Goal: Information Seeking & Learning: Learn about a topic

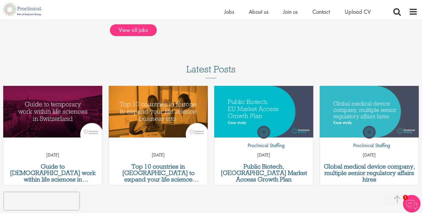
scroll to position [589, 0]
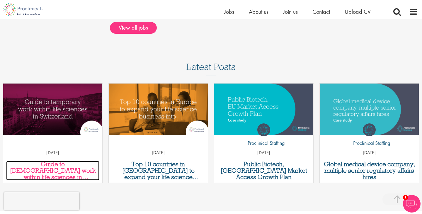
click at [62, 166] on h3 "Guide to [DEMOGRAPHIC_DATA] work within life sciences in [GEOGRAPHIC_DATA]" at bounding box center [52, 170] width 93 height 19
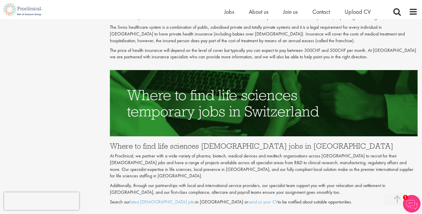
scroll to position [1665, 0]
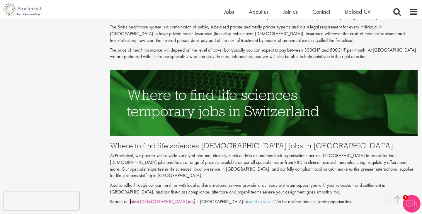
click at [150, 198] on link "latest temporary jobs" at bounding box center [163, 201] width 66 height 6
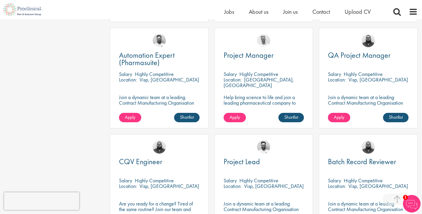
scroll to position [279, 0]
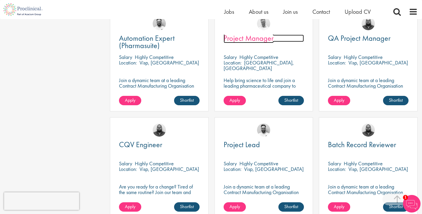
click at [267, 39] on span "Project Manager" at bounding box center [248, 38] width 50 height 10
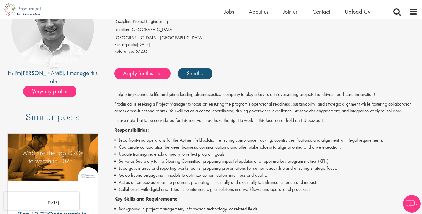
scroll to position [80, 0]
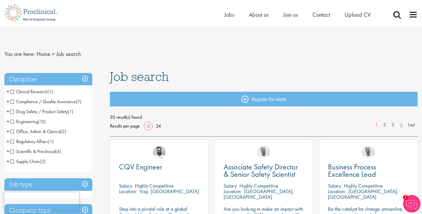
click at [13, 151] on span "Scientific & Preclinical" at bounding box center [32, 151] width 45 height 6
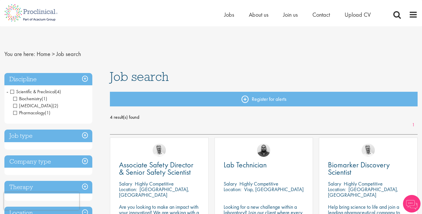
click at [16, 106] on span "Laboratory Technician" at bounding box center [33, 106] width 40 height 6
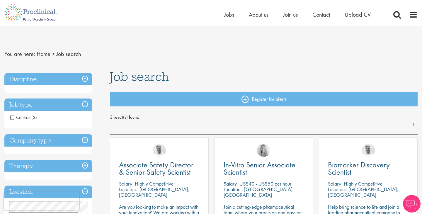
click at [84, 139] on h3 "Company type" at bounding box center [48, 140] width 88 height 13
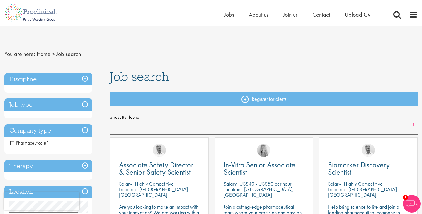
click at [85, 166] on h3 "Therapy" at bounding box center [48, 166] width 88 height 13
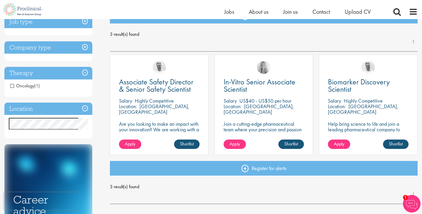
scroll to position [77, 0]
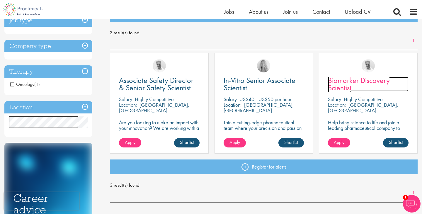
click at [342, 86] on span "Biomarker Discovery Scientist" at bounding box center [359, 83] width 62 height 17
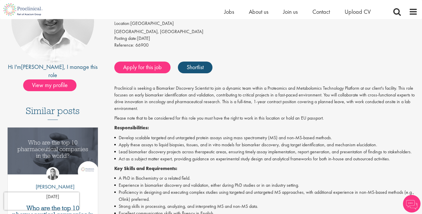
scroll to position [86, 0]
